Goal: Information Seeking & Learning: Learn about a topic

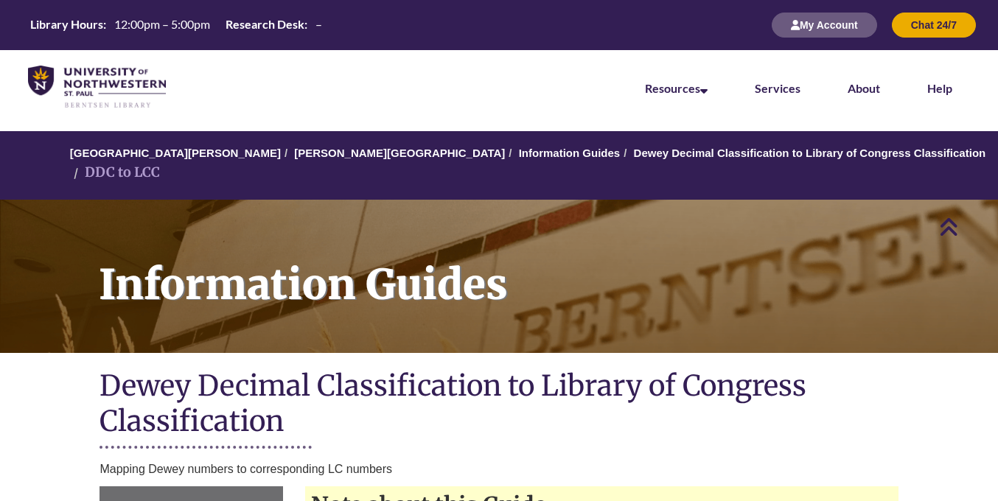
scroll to position [531, 0]
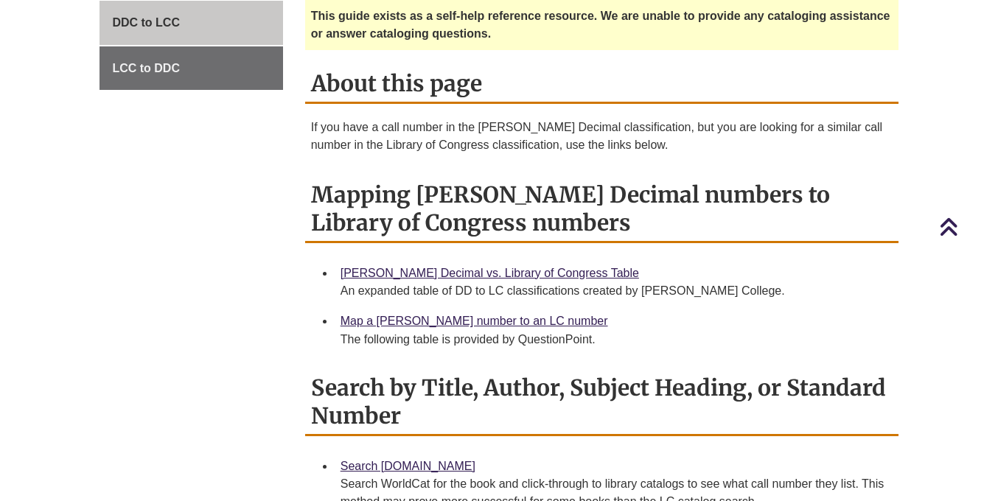
click at [407, 315] on link "Map a [PERSON_NAME] number to an LC number" at bounding box center [473, 321] width 267 height 13
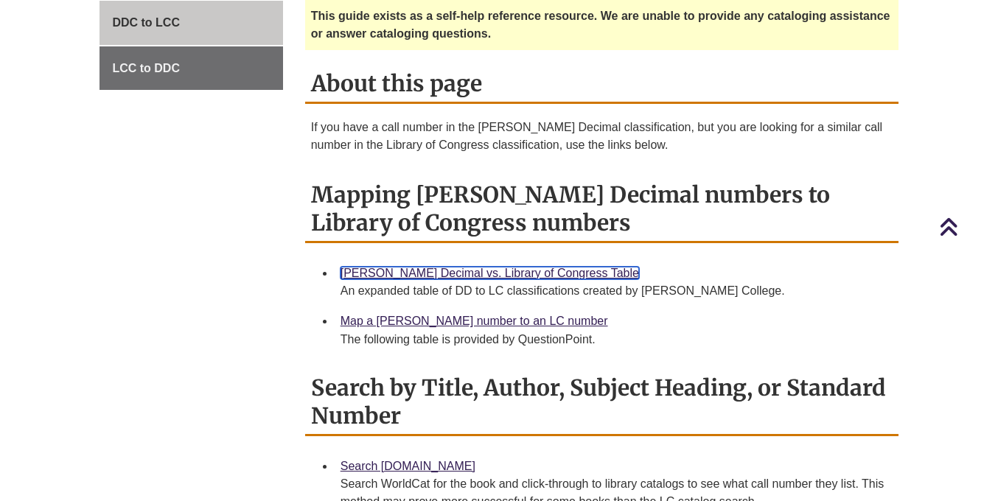
click at [505, 267] on link "[PERSON_NAME] Decimal vs. Library of Congress Table" at bounding box center [489, 273] width 298 height 13
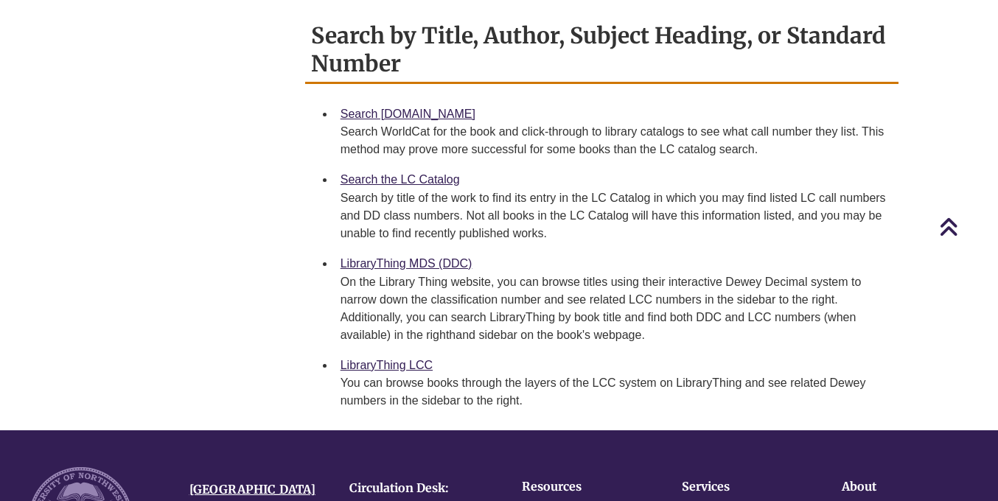
scroll to position [884, 0]
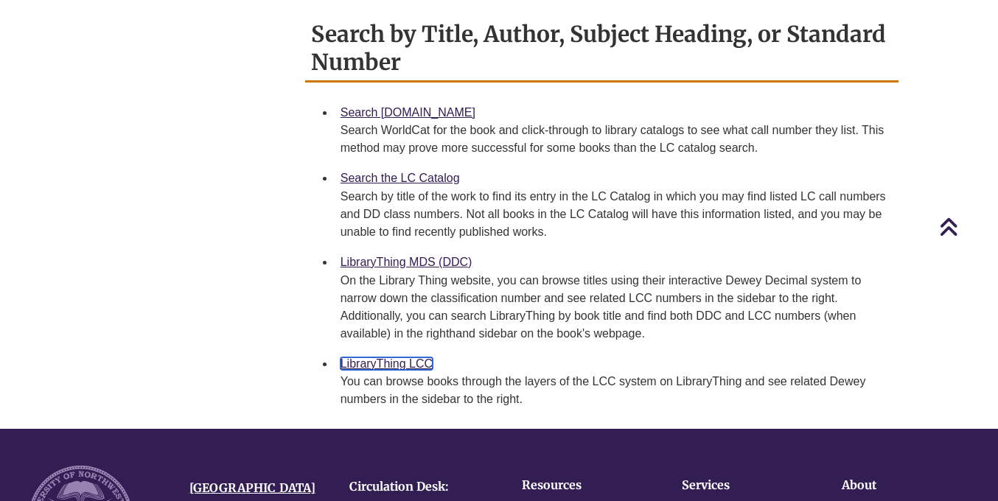
click at [354, 357] on link "LibraryThing LCC" at bounding box center [386, 363] width 92 height 13
drag, startPoint x: 507, startPoint y: 226, endPoint x: 504, endPoint y: 62, distance: 164.3
click at [505, 64] on div "Search by Title, Author, Subject Heading, or Standard Number Search [DOMAIN_NAM…" at bounding box center [601, 214] width 593 height 399
drag, startPoint x: 503, startPoint y: 61, endPoint x: 545, endPoint y: 213, distance: 157.3
click at [545, 212] on div "Search by Title, Author, Subject Heading, or Standard Number Search [DOMAIN_NAM…" at bounding box center [601, 214] width 593 height 399
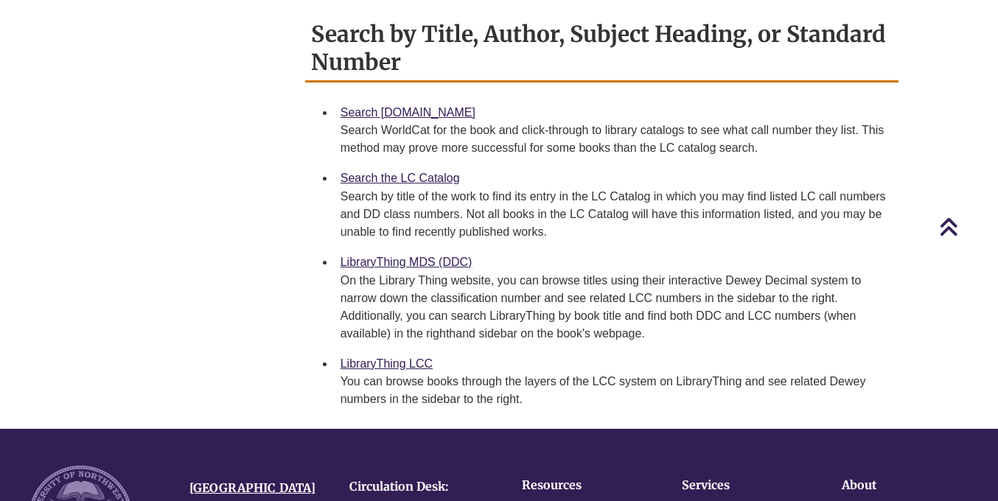
click at [545, 213] on div "Search by title of the work to find its entry in the LC Catalog in which you ma…" at bounding box center [613, 214] width 546 height 53
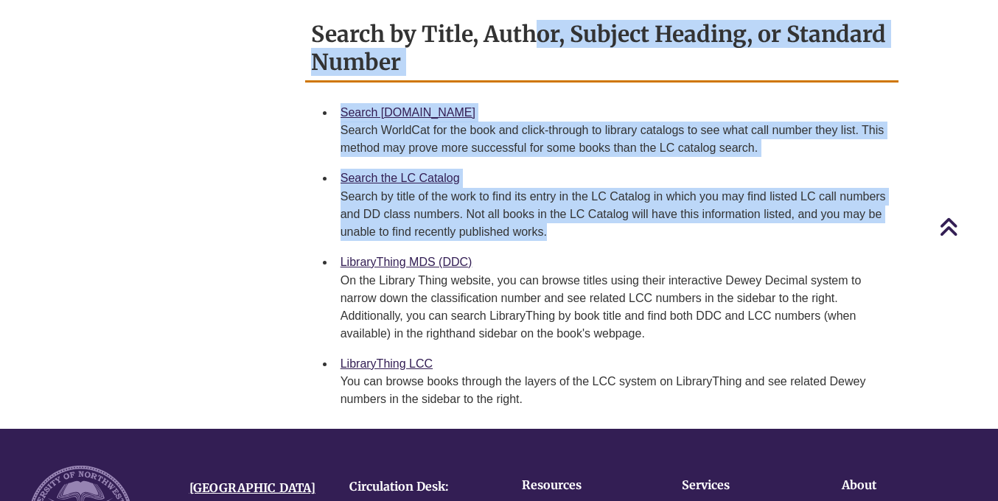
drag, startPoint x: 545, startPoint y: 213, endPoint x: 539, endPoint y: 63, distance: 149.7
click at [539, 63] on div "Search by Title, Author, Subject Heading, or Standard Number Search [DOMAIN_NAM…" at bounding box center [601, 214] width 593 height 399
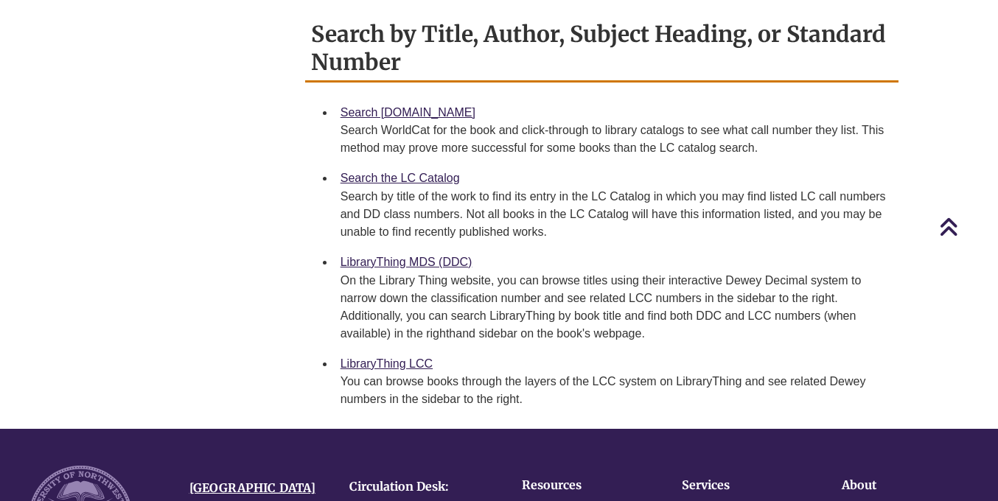
drag, startPoint x: 539, startPoint y: 63, endPoint x: 554, endPoint y: 207, distance: 144.4
click at [554, 206] on div "Search by Title, Author, Subject Heading, or Standard Number Search [DOMAIN_NAM…" at bounding box center [601, 214] width 593 height 399
click at [554, 207] on div "Search by title of the work to find its entry in the LC Catalog in which you ma…" at bounding box center [613, 214] width 546 height 53
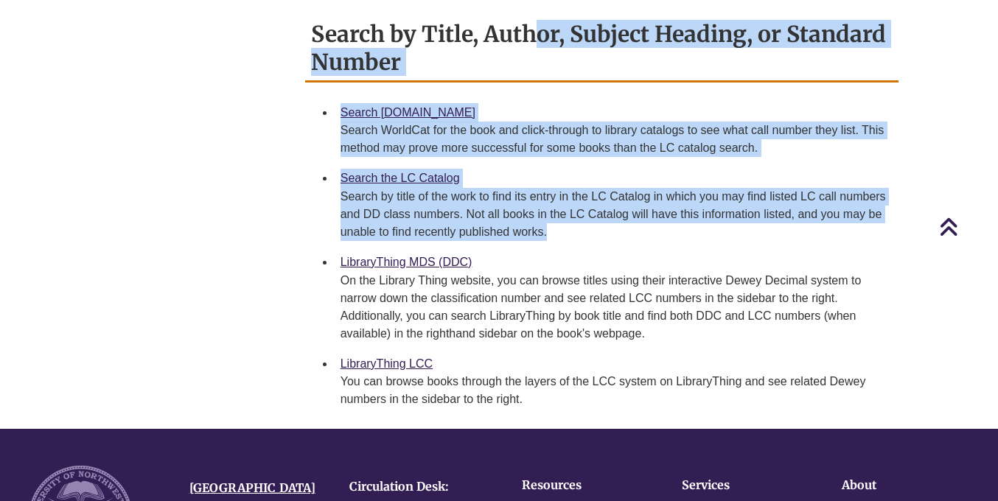
drag, startPoint x: 554, startPoint y: 207, endPoint x: 551, endPoint y: 49, distance: 158.4
click at [551, 49] on div "Search by Title, Author, Subject Heading, or Standard Number Search [DOMAIN_NAM…" at bounding box center [601, 214] width 593 height 399
drag, startPoint x: 551, startPoint y: 49, endPoint x: 556, endPoint y: 206, distance: 157.8
click at [556, 206] on div "Search by Title, Author, Subject Heading, or Standard Number Search [DOMAIN_NAM…" at bounding box center [601, 214] width 593 height 399
click at [556, 206] on div "Search by title of the work to find its entry in the LC Catalog in which you ma…" at bounding box center [613, 214] width 546 height 53
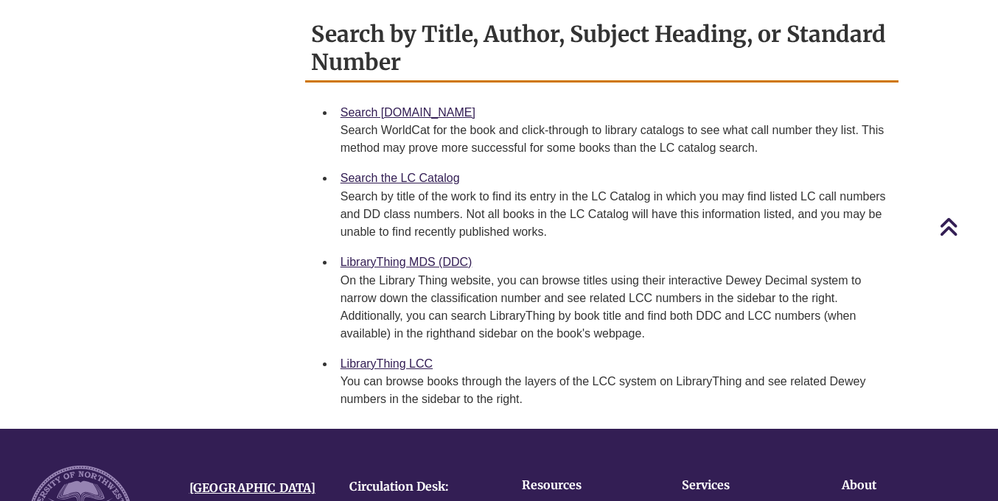
click at [556, 206] on div "Search by title of the work to find its entry in the LC Catalog in which you ma…" at bounding box center [613, 214] width 546 height 53
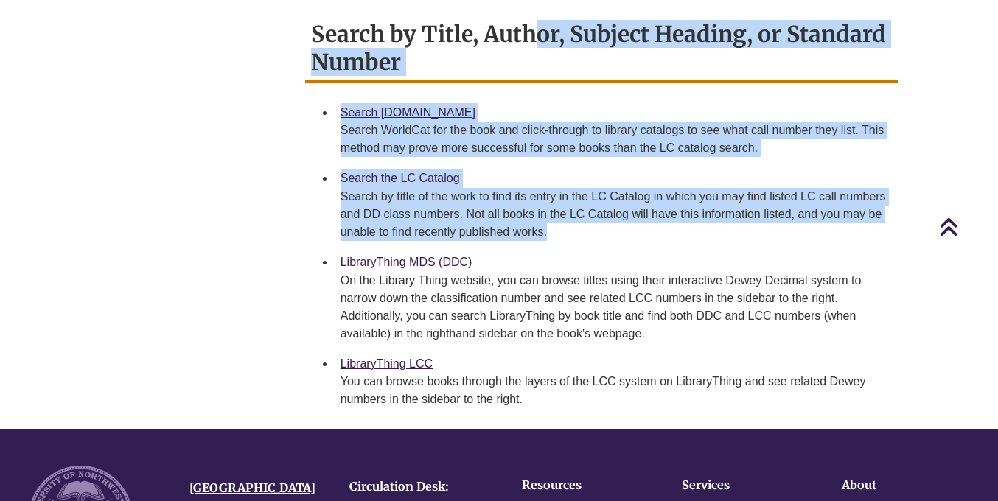
drag, startPoint x: 556, startPoint y: 206, endPoint x: 568, endPoint y: 57, distance: 149.3
click at [568, 57] on div "Search by Title, Author, Subject Heading, or Standard Number Search [DOMAIN_NAM…" at bounding box center [601, 214] width 593 height 399
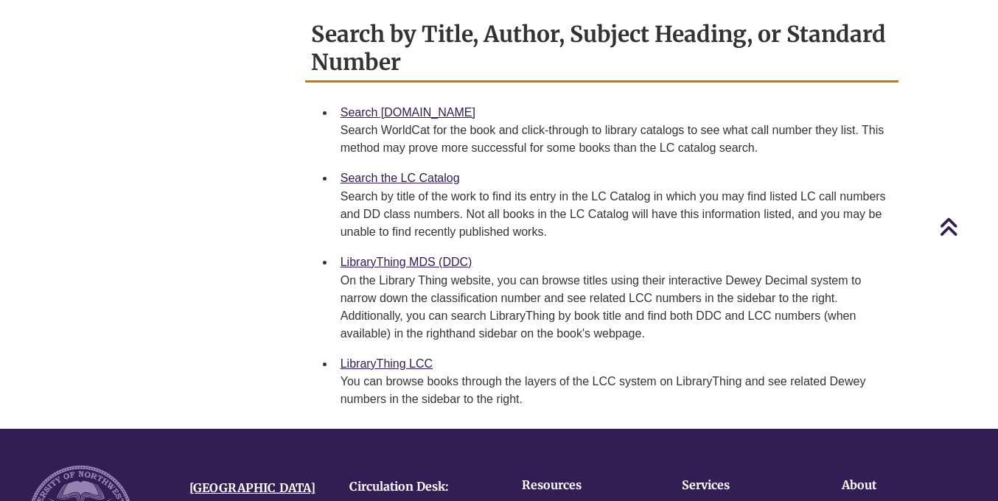
click at [568, 57] on h2 "Search by Title, Author, Subject Heading, or Standard Number" at bounding box center [601, 48] width 593 height 67
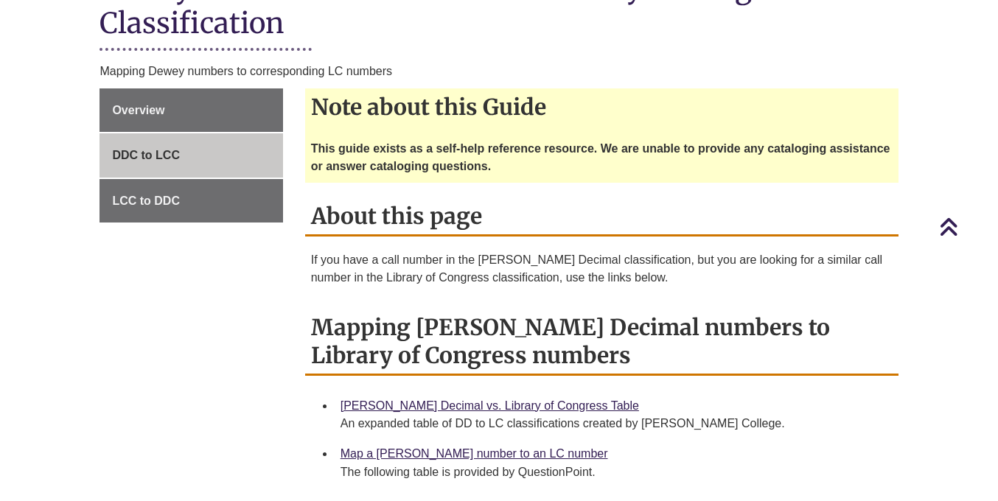
scroll to position [0, 0]
